Goal: Task Accomplishment & Management: Manage account settings

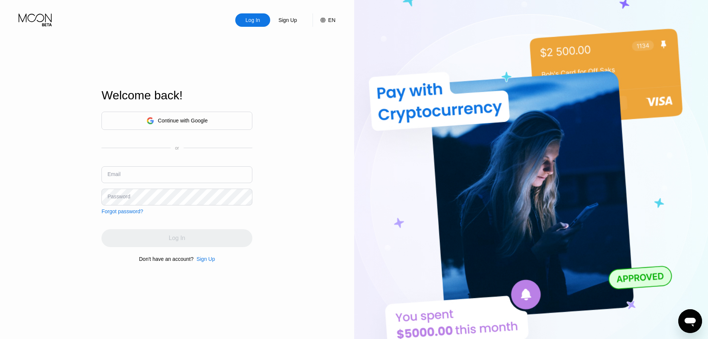
click at [155, 177] on input "text" at bounding box center [176, 174] width 151 height 17
click at [159, 118] on div "Continue with Google" at bounding box center [183, 120] width 50 height 6
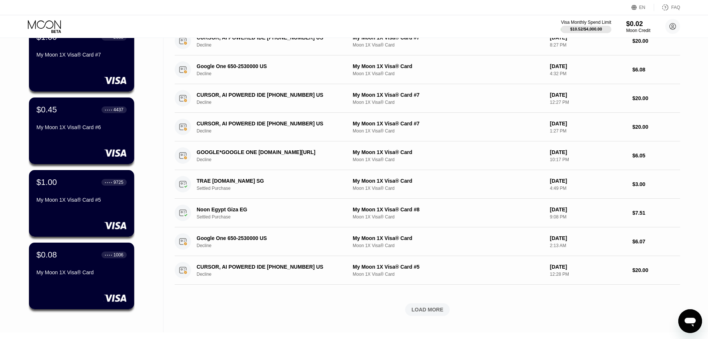
scroll to position [149, 0]
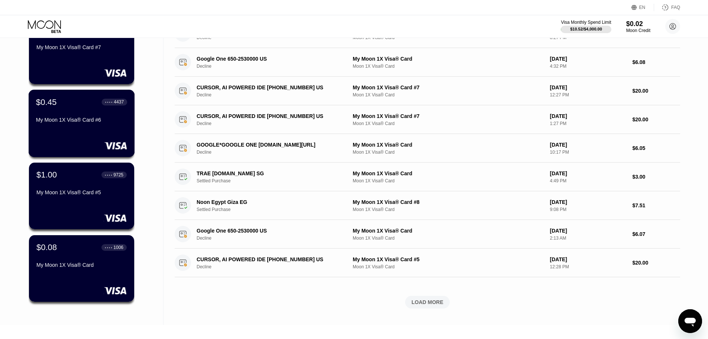
click at [81, 122] on div "My Moon 1X Visa® Card #6" at bounding box center [81, 120] width 91 height 6
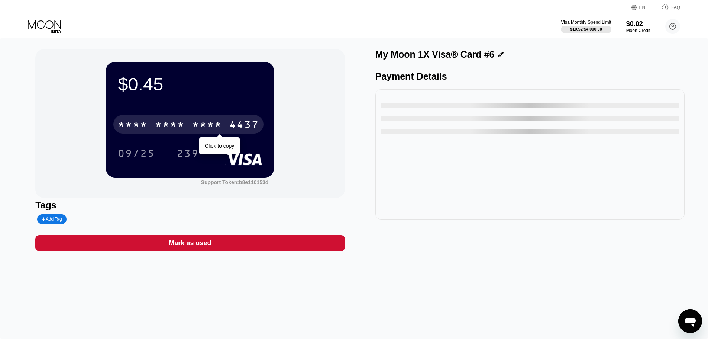
click at [207, 124] on div "* * * *" at bounding box center [207, 125] width 30 height 12
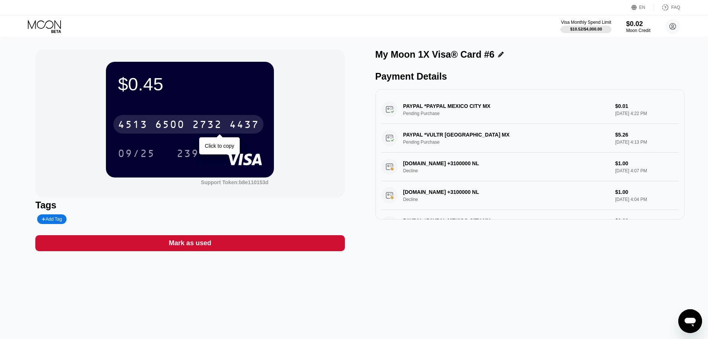
click at [220, 125] on div "2732" at bounding box center [207, 125] width 30 height 12
